Goal: Task Accomplishment & Management: Use online tool/utility

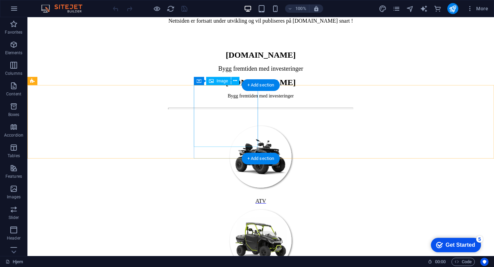
scroll to position [403, 0]
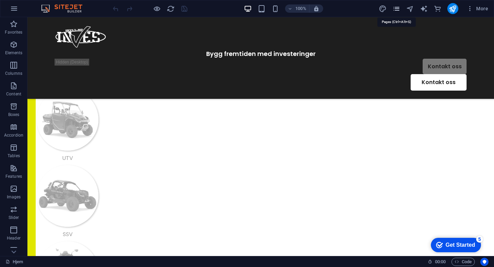
click at [397, 9] on icon "pages" at bounding box center [397, 9] width 8 height 8
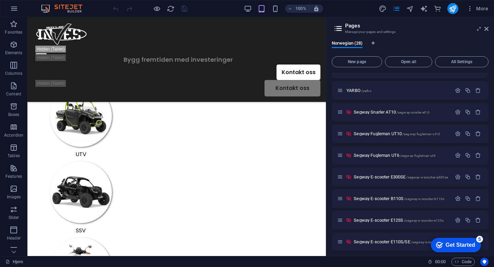
scroll to position [149, 0]
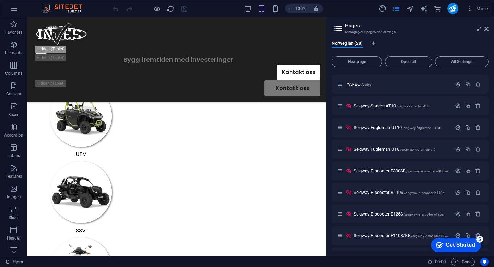
click at [152, 10] on div at bounding box center [150, 8] width 77 height 11
click at [154, 9] on icon "button" at bounding box center [157, 9] width 8 height 8
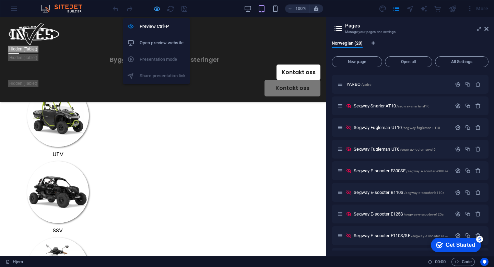
scroll to position [223, 0]
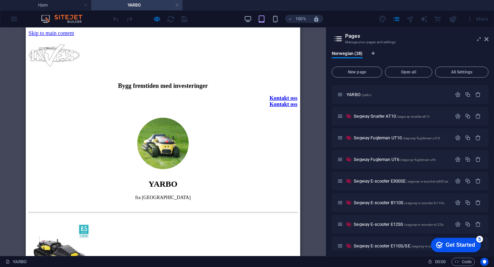
scroll to position [0, 0]
click at [151, 19] on div at bounding box center [150, 18] width 77 height 11
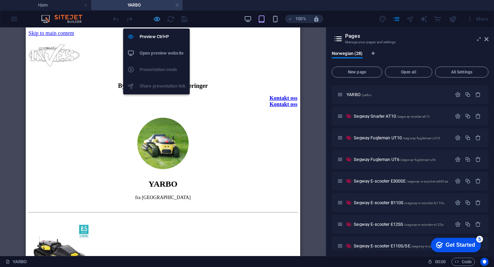
click at [155, 19] on icon "button" at bounding box center [157, 19] width 8 height 8
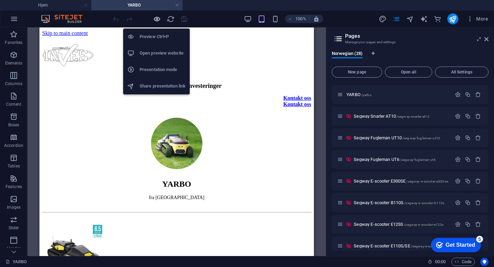
click at [155, 19] on icon "button" at bounding box center [157, 19] width 8 height 8
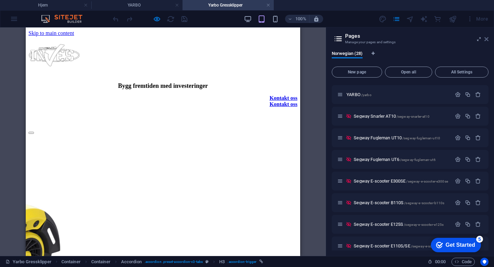
click at [487, 38] on icon at bounding box center [487, 38] width 4 height 5
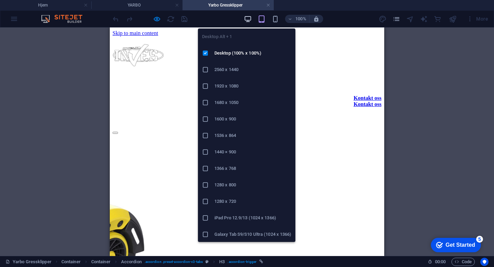
click at [247, 18] on icon "button" at bounding box center [248, 19] width 8 height 8
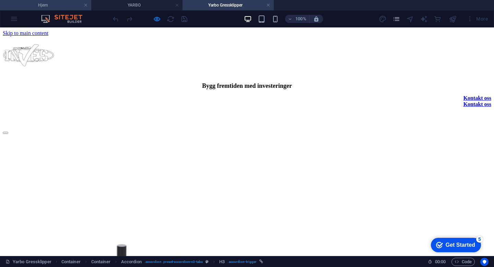
click at [60, 5] on h4 "Hjem" at bounding box center [45, 5] width 91 height 8
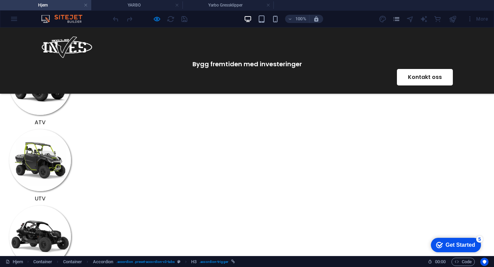
scroll to position [255, 0]
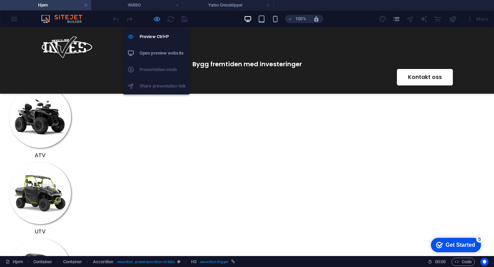
click at [156, 21] on icon "button" at bounding box center [157, 19] width 8 height 8
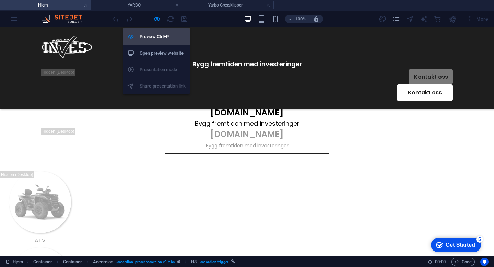
scroll to position [319, 0]
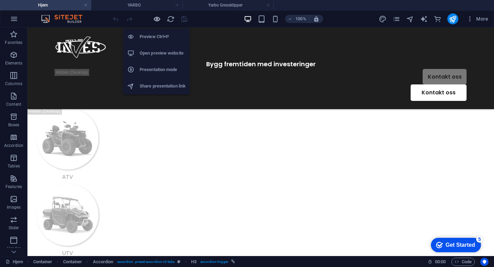
click at [157, 17] on icon "button" at bounding box center [157, 19] width 8 height 8
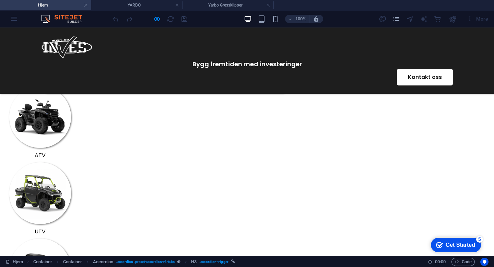
scroll to position [255, 0]
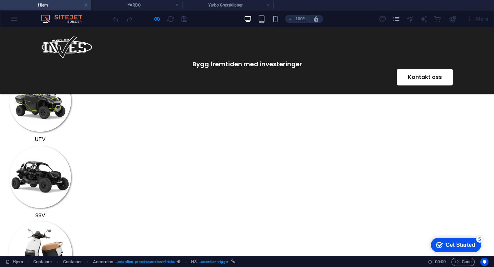
click at [72, 221] on img at bounding box center [41, 253] width 64 height 64
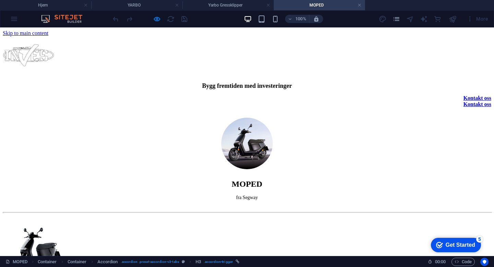
scroll to position [0, 0]
click at [158, 14] on div at bounding box center [150, 18] width 77 height 11
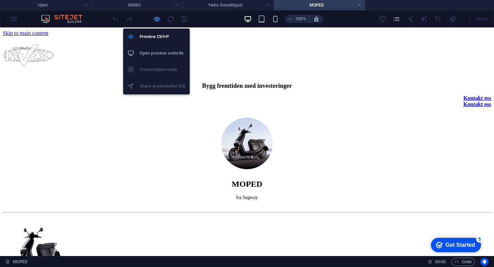
click at [158, 17] on icon "button" at bounding box center [157, 19] width 8 height 8
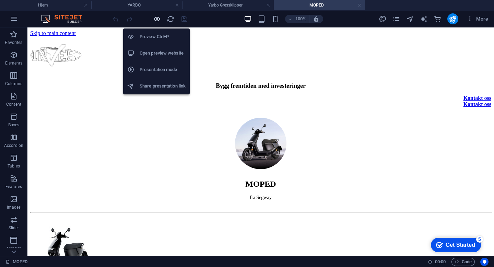
click at [158, 17] on icon "button" at bounding box center [157, 19] width 8 height 8
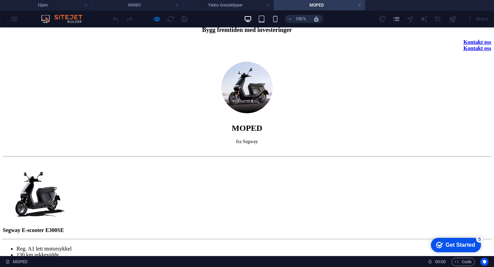
scroll to position [65, 0]
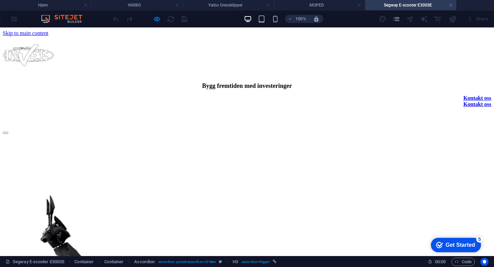
scroll to position [0, 0]
click at [121, 7] on h4 "YARBO" at bounding box center [136, 5] width 91 height 8
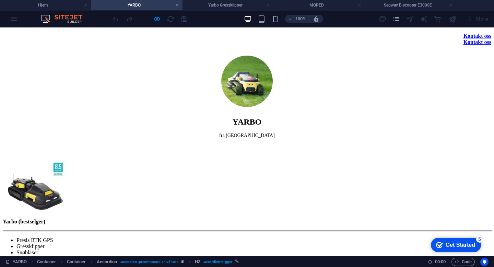
scroll to position [81, 0]
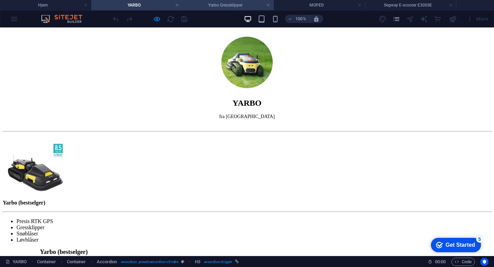
click at [228, 3] on h4 "Yarbo Gressklipper" at bounding box center [228, 5] width 91 height 8
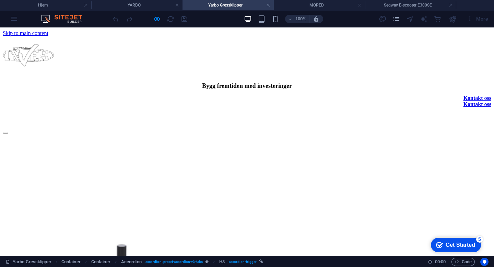
scroll to position [0, 0]
click at [296, 0] on li "MOPED" at bounding box center [319, 5] width 91 height 10
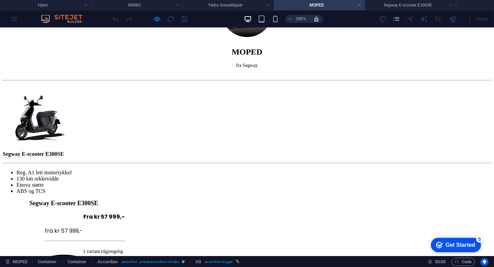
scroll to position [158, 0]
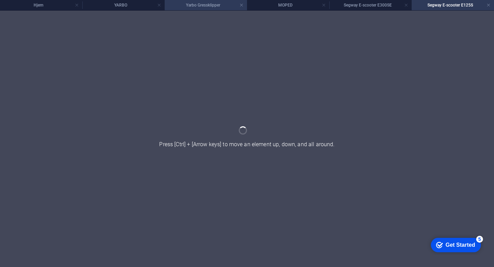
scroll to position [0, 0]
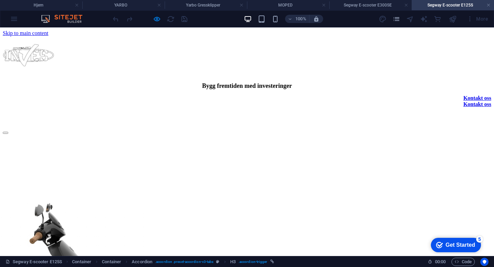
click at [274, 11] on div "100% More" at bounding box center [247, 19] width 494 height 16
click at [274, 7] on h4 "MOPED" at bounding box center [288, 5] width 82 height 8
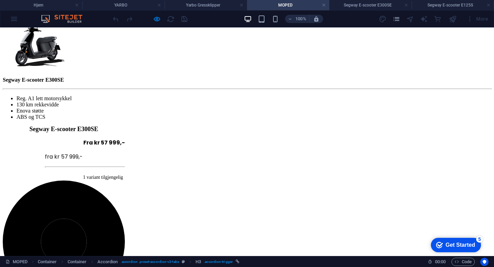
scroll to position [309, 0]
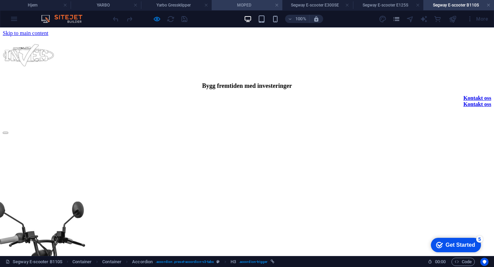
scroll to position [0, 0]
click at [235, 7] on h4 "MOPED" at bounding box center [247, 5] width 71 height 8
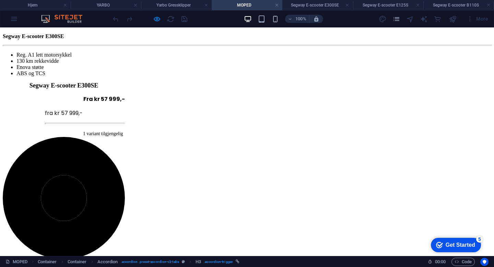
scroll to position [207, 0]
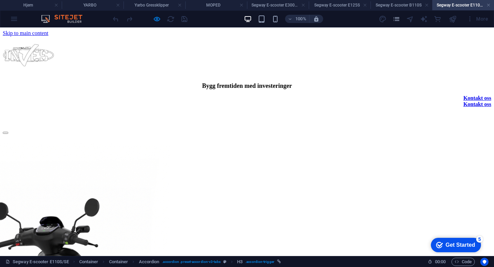
scroll to position [0, 0]
click at [278, 2] on h4 "Segway E-scooter E300SE" at bounding box center [278, 5] width 62 height 8
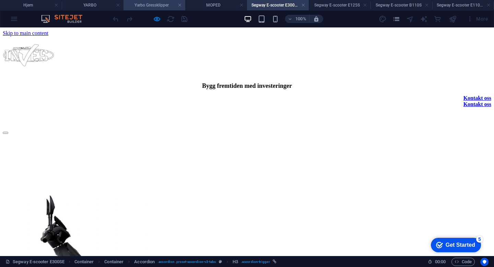
click at [166, 7] on h4 "Yarbo Gressklipper" at bounding box center [155, 5] width 62 height 8
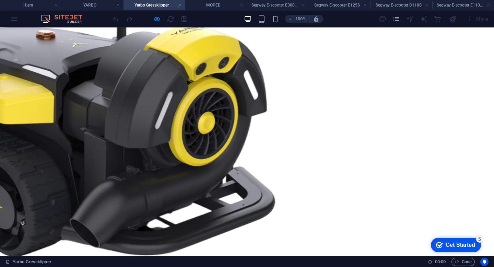
scroll to position [229, 0]
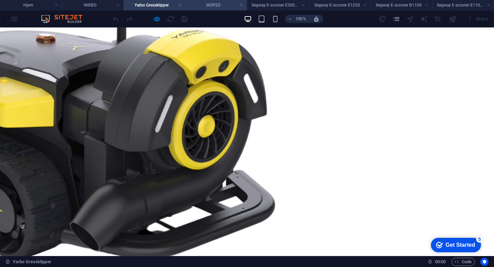
click at [214, 5] on h4 "MOPED" at bounding box center [216, 5] width 62 height 8
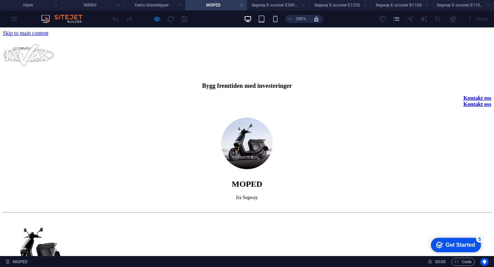
scroll to position [207, 0]
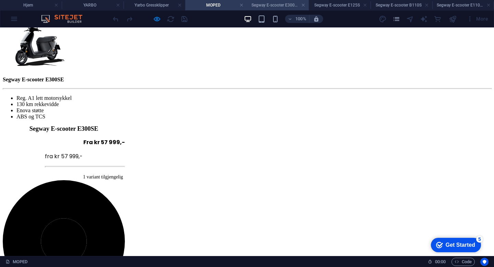
click at [274, 7] on h4 "Segway E-scooter E300SE" at bounding box center [278, 5] width 62 height 8
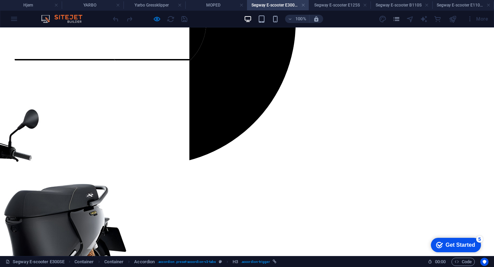
scroll to position [425, 0]
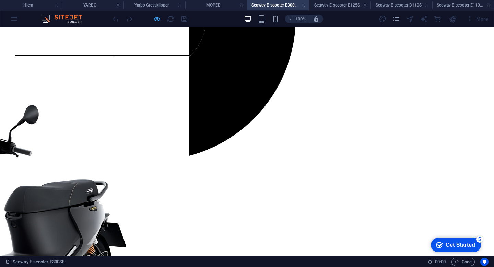
click at [155, 16] on icon "button" at bounding box center [157, 19] width 8 height 8
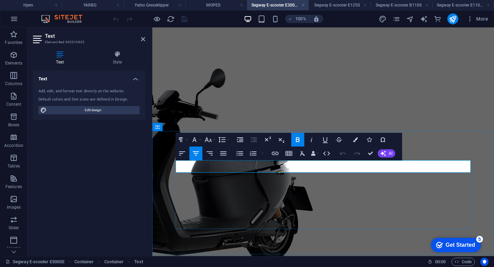
click at [335, 7] on h4 "Segway E-scooter E125S" at bounding box center [340, 5] width 62 height 8
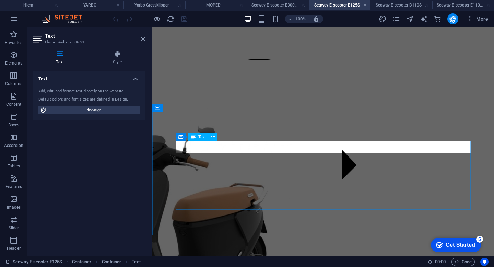
scroll to position [453, 0]
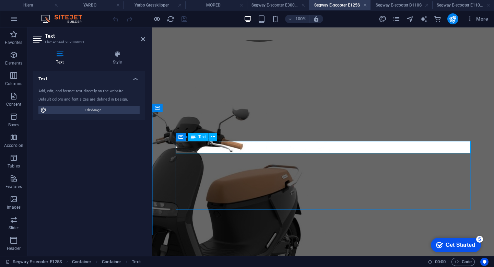
click at [396, 5] on h4 "Segway E-scooter B110S" at bounding box center [402, 5] width 62 height 8
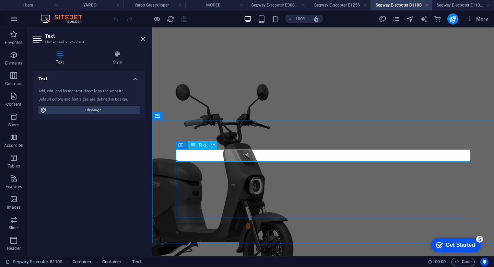
click at [451, 6] on h4 "Segway E-scooter E110S/SE" at bounding box center [464, 5] width 62 height 8
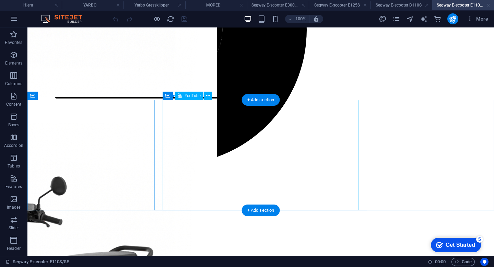
scroll to position [406, 0]
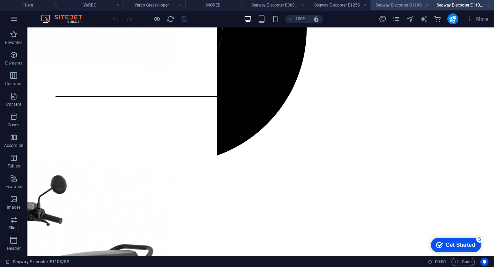
click at [402, 3] on h4 "Segway E-scooter B110S" at bounding box center [402, 5] width 62 height 8
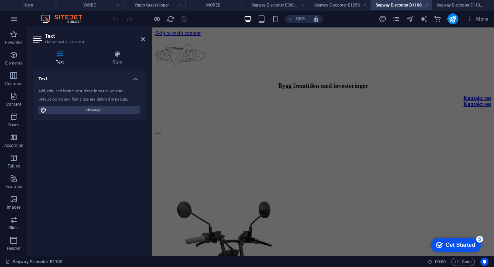
scroll to position [454, 0]
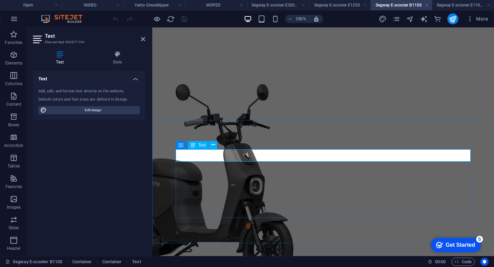
drag, startPoint x: 373, startPoint y: 152, endPoint x: 349, endPoint y: 152, distance: 24.7
click at [329, 4] on h4 "Segway E-scooter E125S" at bounding box center [340, 5] width 62 height 8
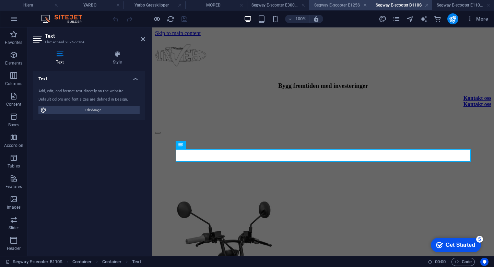
scroll to position [453, 0]
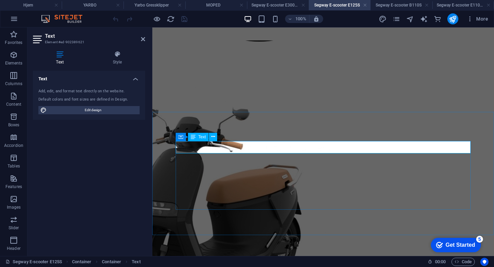
drag, startPoint x: 326, startPoint y: 148, endPoint x: 264, endPoint y: 148, distance: 61.1
click at [277, 8] on h4 "Segway E-scooter E300SE" at bounding box center [278, 5] width 62 height 8
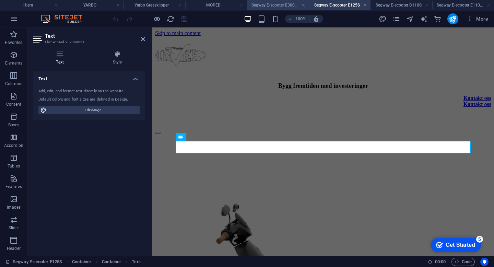
scroll to position [461, 0]
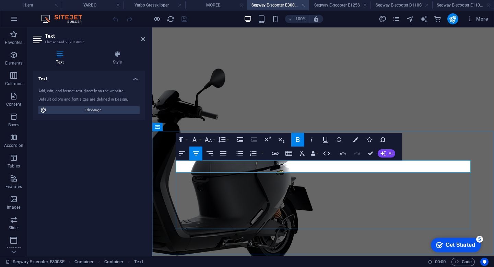
drag, startPoint x: 328, startPoint y: 167, endPoint x: 287, endPoint y: 167, distance: 41.2
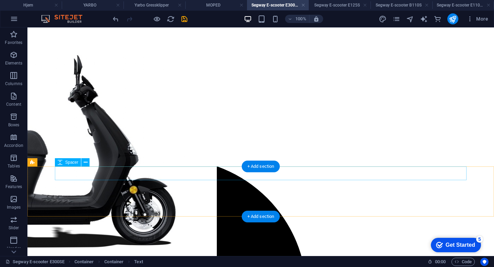
scroll to position [233, 0]
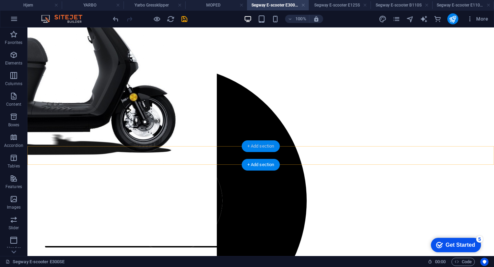
click at [263, 151] on div "+ Add section" at bounding box center [261, 146] width 38 height 12
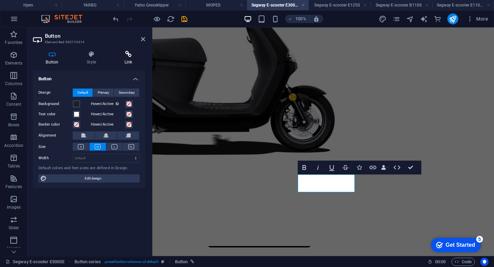
click at [131, 60] on h4 "Link" at bounding box center [129, 58] width 34 height 14
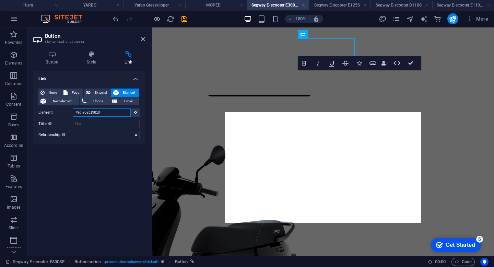
drag, startPoint x: 113, startPoint y: 113, endPoint x: 47, endPoint y: 113, distance: 65.9
click at [47, 113] on div "Element #ed-902319810" at bounding box center [88, 113] width 101 height 9
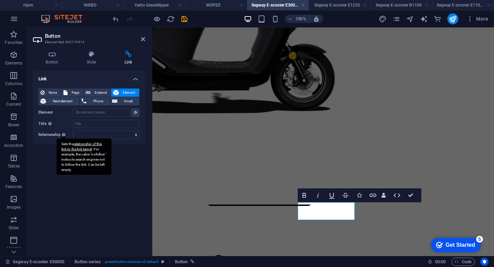
click at [81, 171] on div "Sets the relationship of this link to the link target . For example, the value …" at bounding box center [84, 157] width 55 height 36
click at [81, 139] on select "alternate author bookmark external help license next nofollow noreferrer noopen…" at bounding box center [106, 135] width 67 height 8
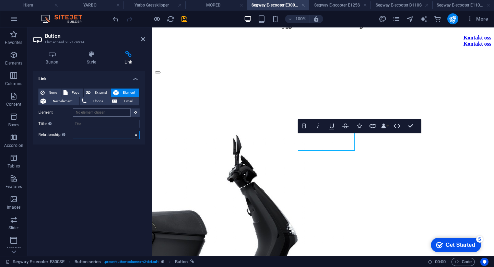
scroll to position [0, 0]
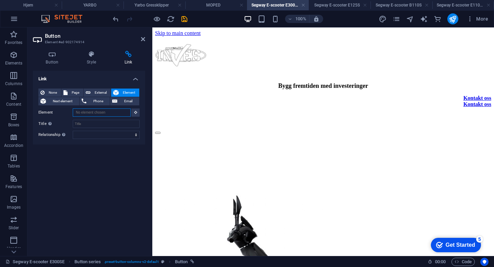
click at [89, 113] on input "Element" at bounding box center [102, 113] width 58 height 8
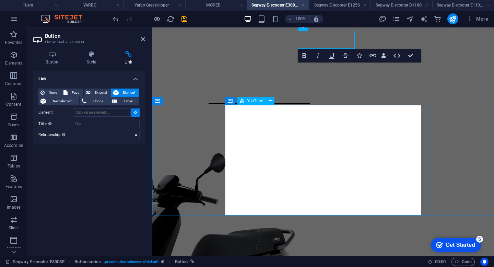
scroll to position [377, 0]
type input "#ed-902319810"
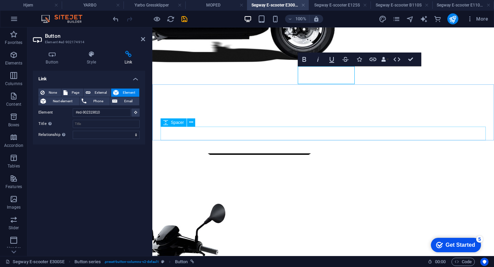
scroll to position [320, 0]
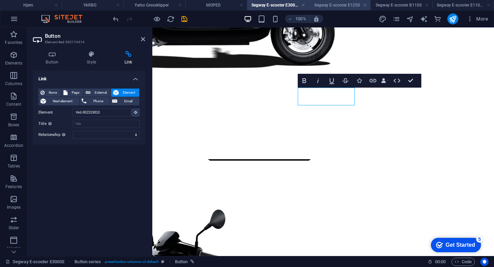
click at [335, 4] on h4 "Segway E-scooter E125S" at bounding box center [340, 5] width 62 height 8
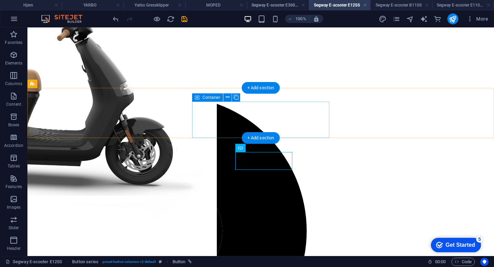
scroll to position [197, 0]
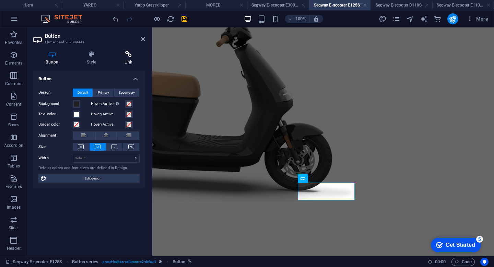
click at [126, 59] on h4 "Link" at bounding box center [129, 58] width 34 height 14
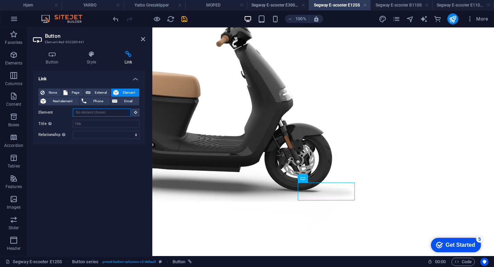
click at [93, 114] on input "Element" at bounding box center [102, 113] width 58 height 8
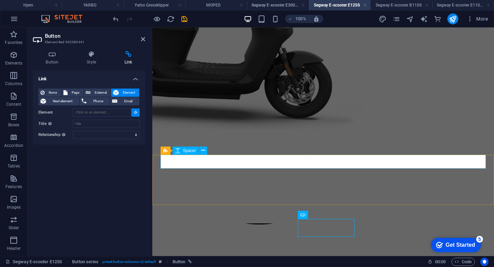
scroll to position [294, 0]
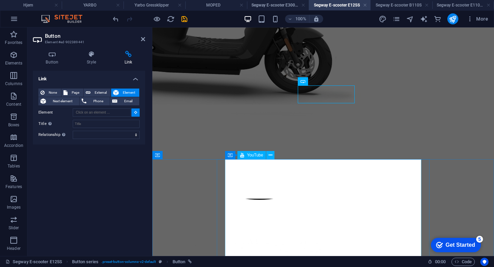
type input "#ed-902889367"
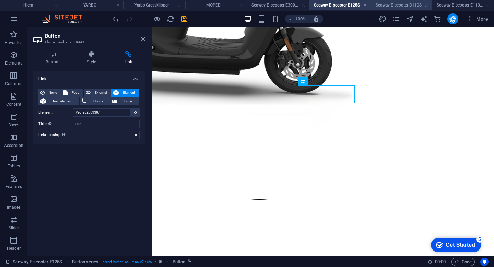
click at [397, 6] on h4 "Segway E-scooter B110S" at bounding box center [402, 5] width 62 height 8
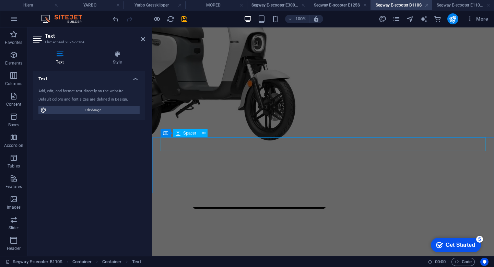
scroll to position [250, 0]
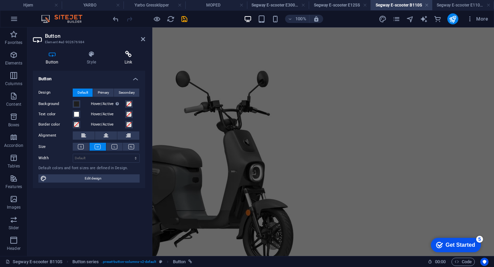
click at [125, 60] on h4 "Link" at bounding box center [129, 58] width 34 height 14
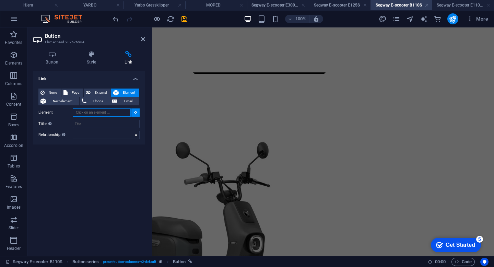
click at [96, 113] on input "Element" at bounding box center [102, 113] width 58 height 8
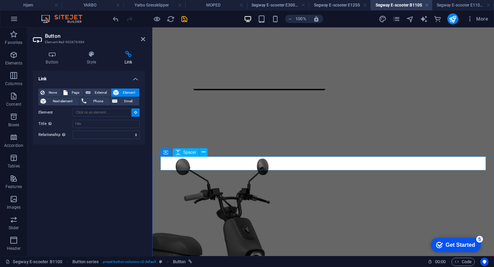
scroll to position [363, 0]
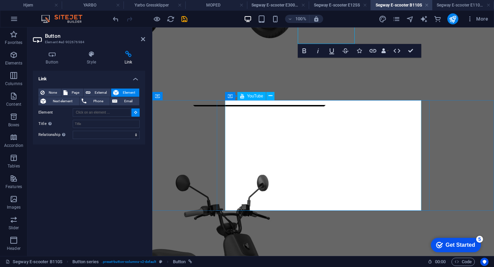
type input "#ed-902892903"
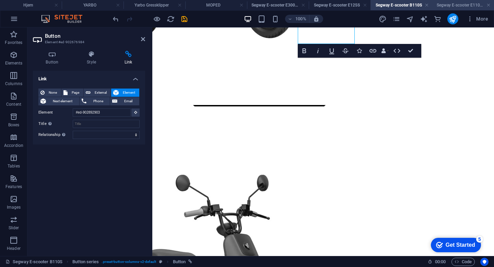
click at [450, 3] on h4 "Segway E-scooter E110S/SE" at bounding box center [464, 5] width 62 height 8
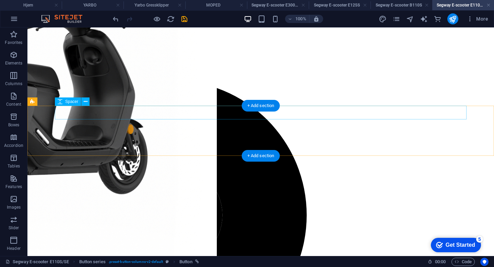
scroll to position [208, 0]
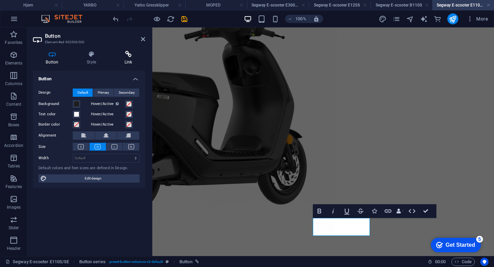
click at [126, 56] on icon at bounding box center [129, 54] width 34 height 7
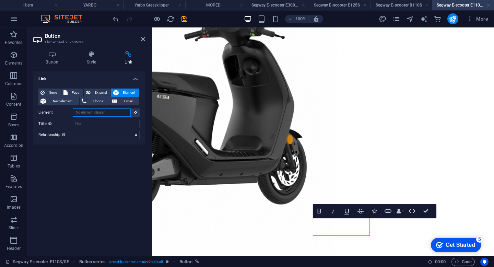
click at [92, 115] on input "Element" at bounding box center [102, 113] width 58 height 8
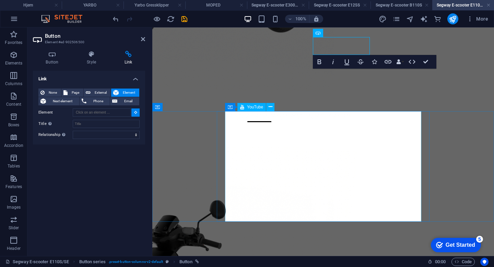
scroll to position [389, 0]
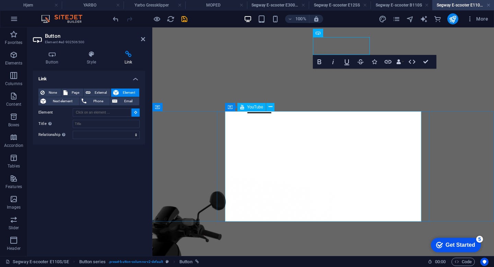
type input "#ed-902889376"
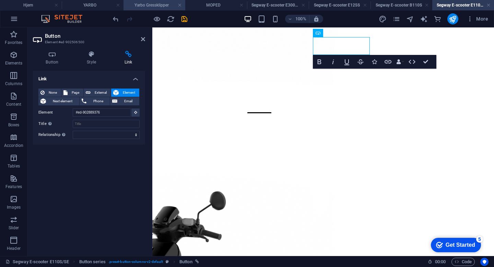
click at [148, 4] on h4 "Yarbo Gressklipper" at bounding box center [155, 5] width 62 height 8
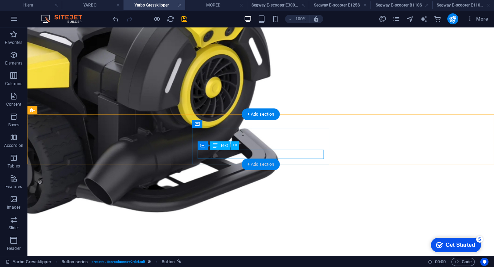
scroll to position [261, 0]
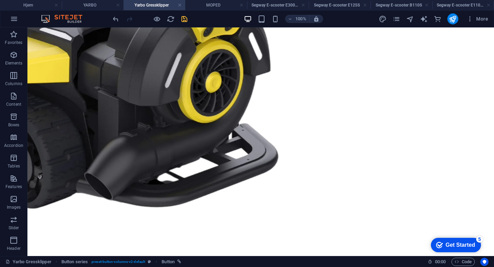
click at [186, 20] on icon "save" at bounding box center [185, 19] width 8 height 8
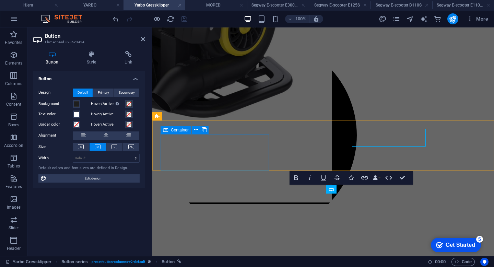
scroll to position [299, 0]
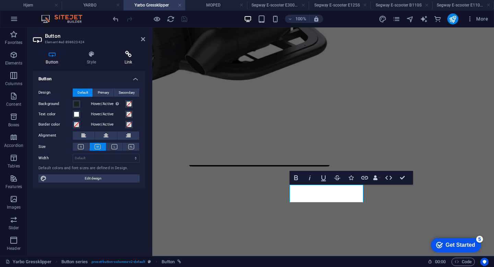
click at [134, 60] on h4 "Link" at bounding box center [129, 58] width 34 height 14
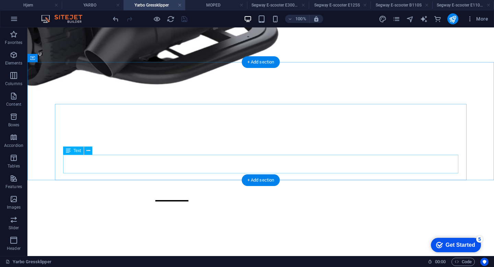
scroll to position [383, 0]
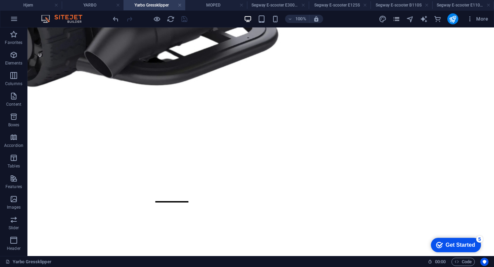
click at [400, 18] on icon "pages" at bounding box center [397, 19] width 8 height 8
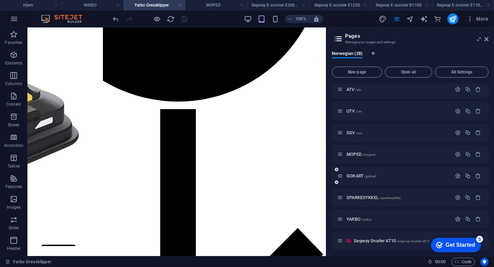
scroll to position [37, 0]
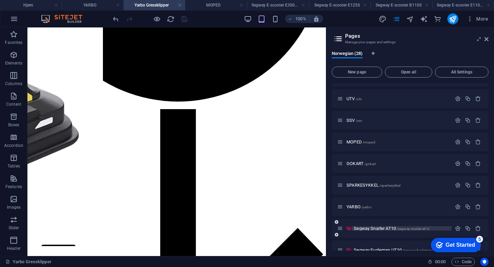
click at [369, 229] on span "Segway Snarler AT10 /segway-snarler-at10" at bounding box center [392, 228] width 76 height 5
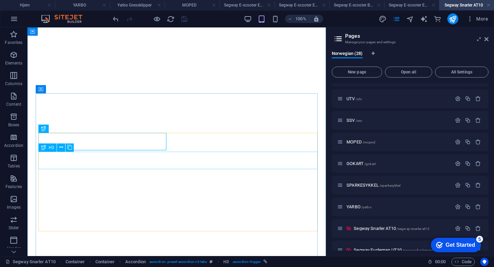
select select
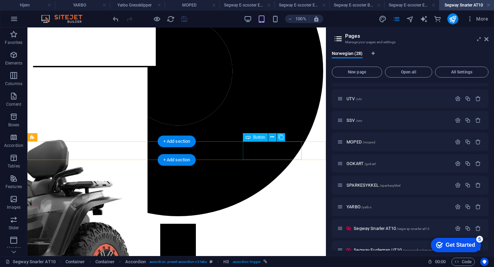
scroll to position [365, 0]
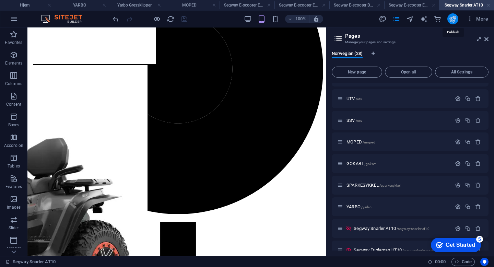
click at [456, 19] on icon "publish" at bounding box center [453, 19] width 8 height 8
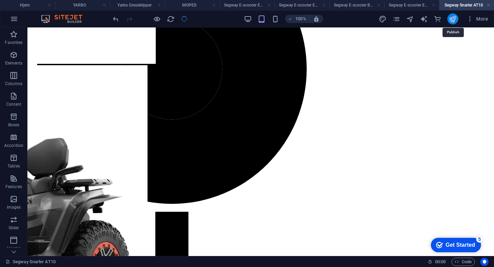
scroll to position [377, 0]
